Goal: Find specific page/section: Find specific page/section

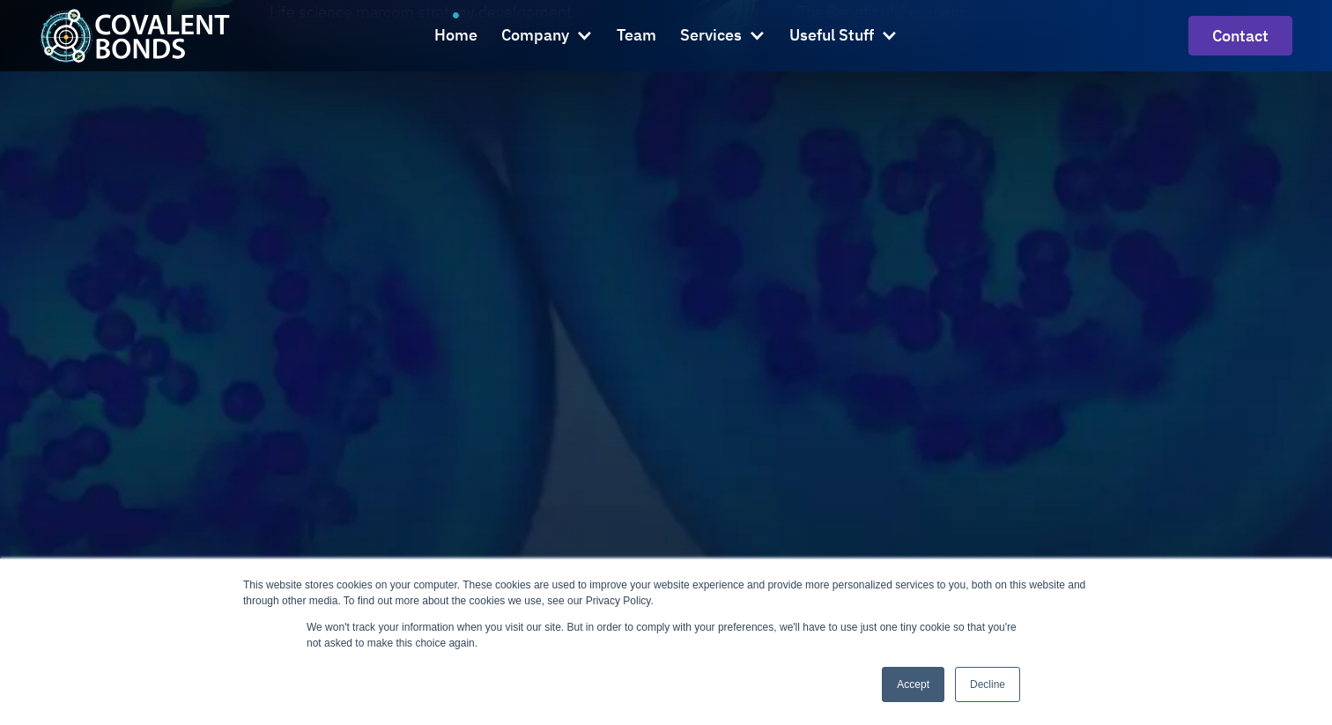
scroll to position [1905, 0]
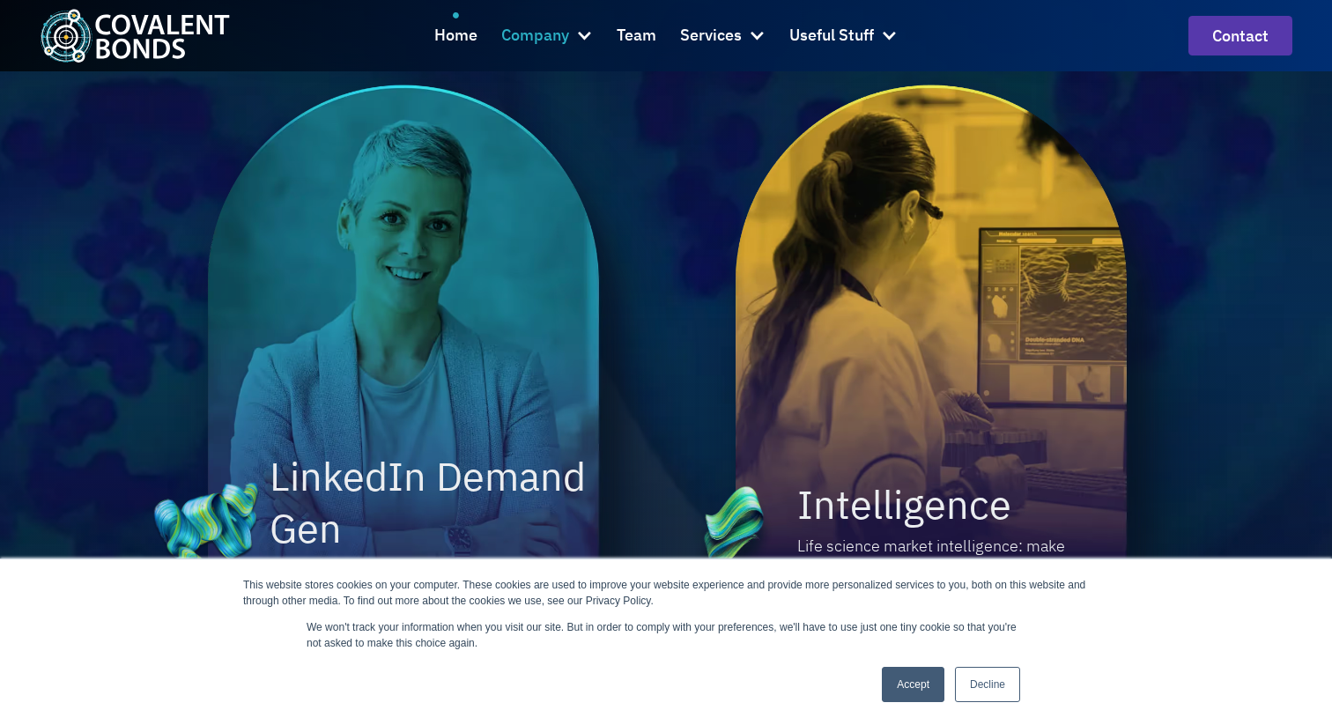
click at [575, 30] on div at bounding box center [584, 35] width 18 height 18
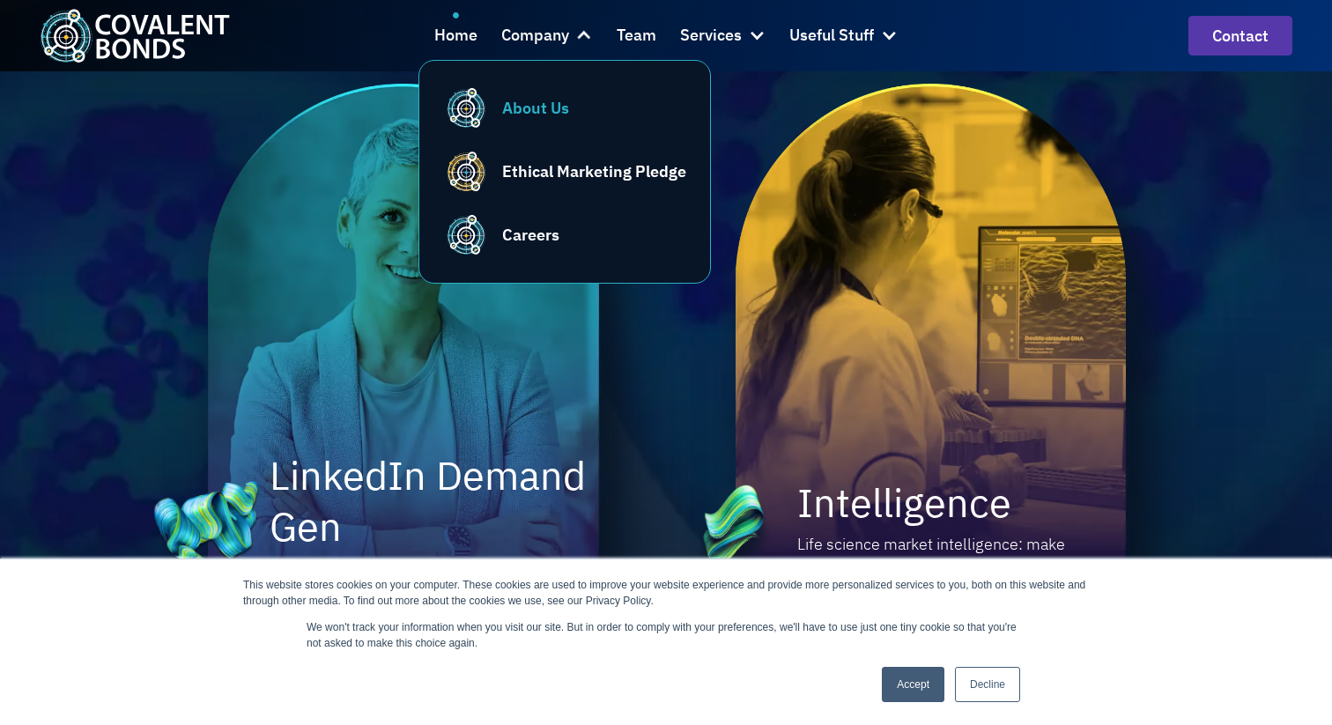
click at [539, 99] on div "About Us" at bounding box center [535, 108] width 67 height 24
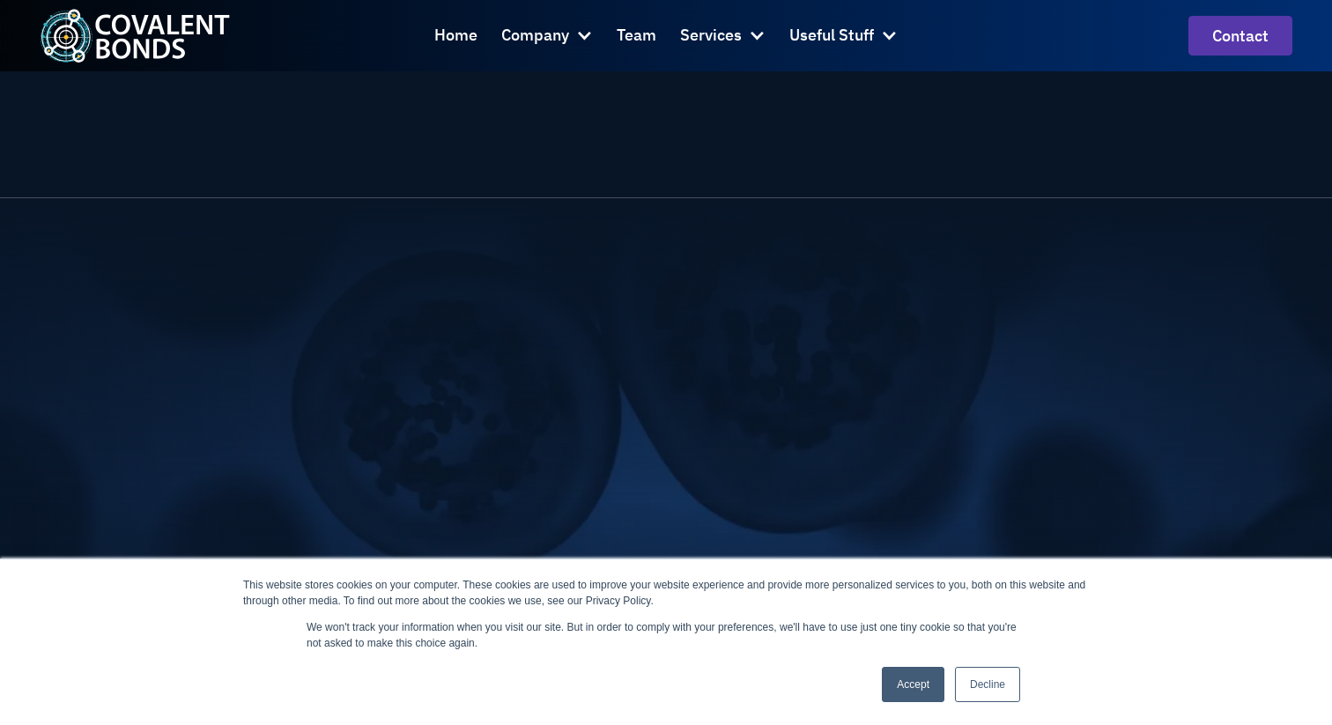
scroll to position [4215, 0]
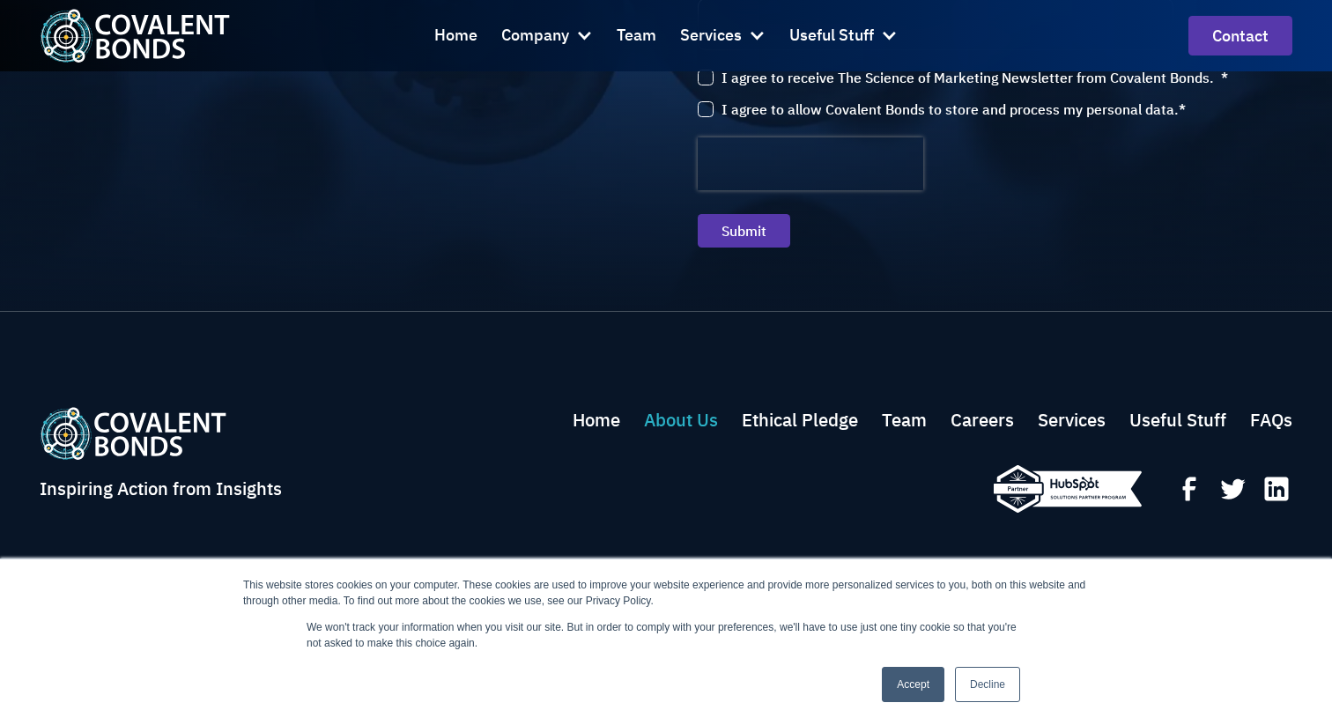
click at [704, 417] on link "About Us" at bounding box center [681, 420] width 74 height 26
